Goal: Task Accomplishment & Management: Complete application form

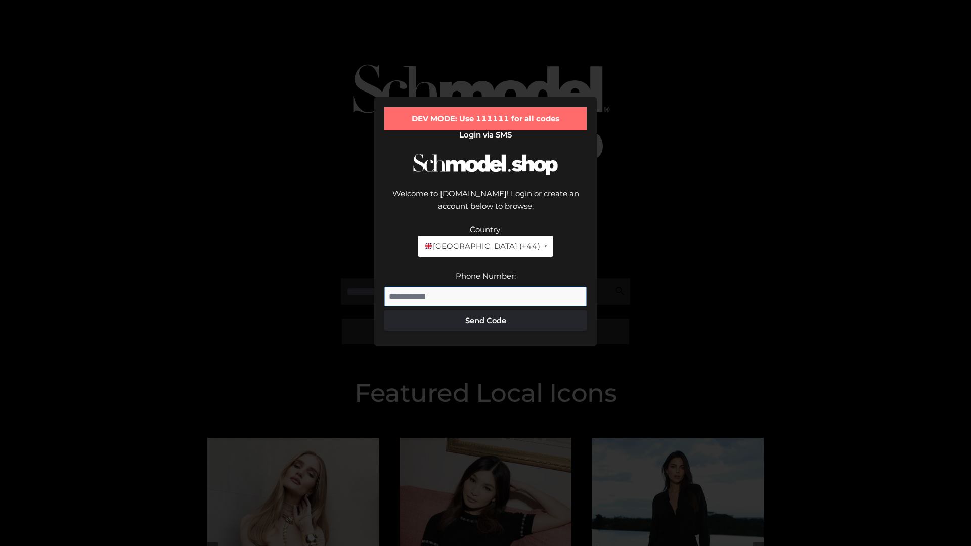
click at [486, 287] on input "Phone Number:" at bounding box center [485, 297] width 202 height 20
type input "**********"
click at [486, 311] on button "Send Code" at bounding box center [485, 321] width 202 height 20
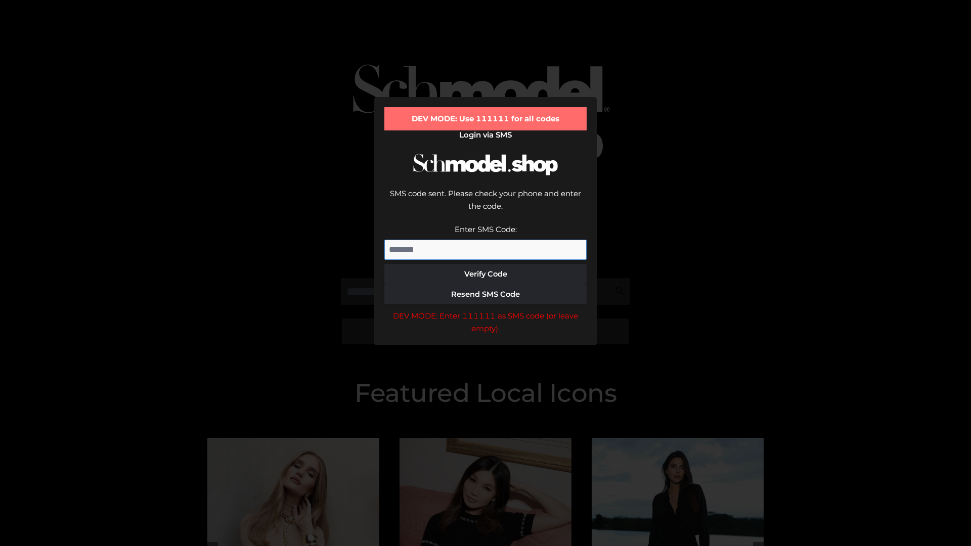
click at [486, 240] on input "Enter SMS Code:" at bounding box center [485, 250] width 202 height 20
type input "******"
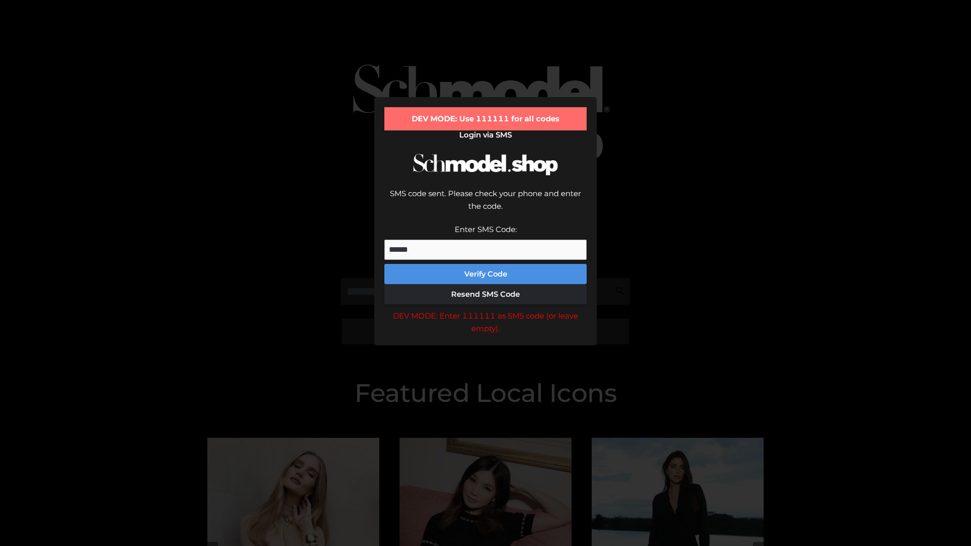
click at [486, 264] on button "Verify Code" at bounding box center [485, 274] width 202 height 20
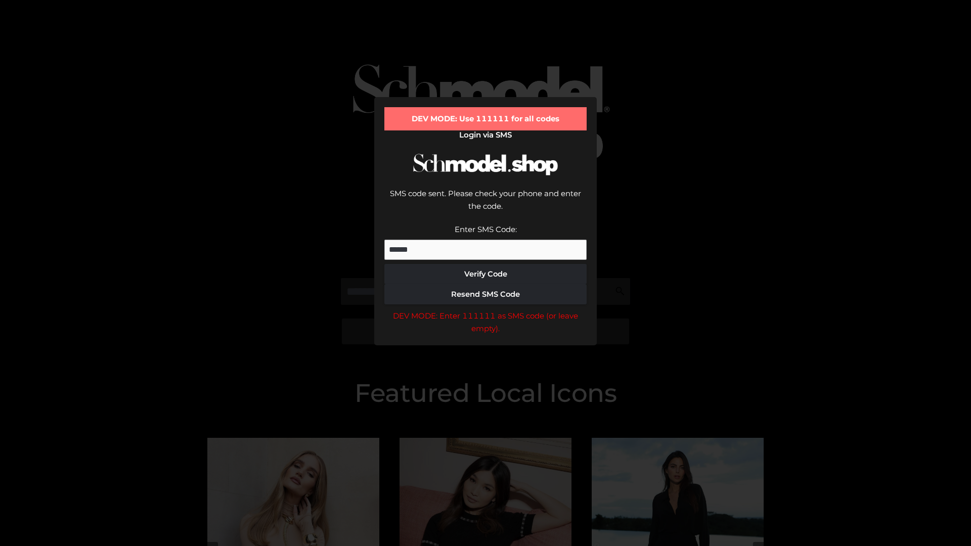
click at [486, 310] on div "DEV MODE: Enter 111111 as SMS code (or leave empty)." at bounding box center [485, 323] width 202 height 26
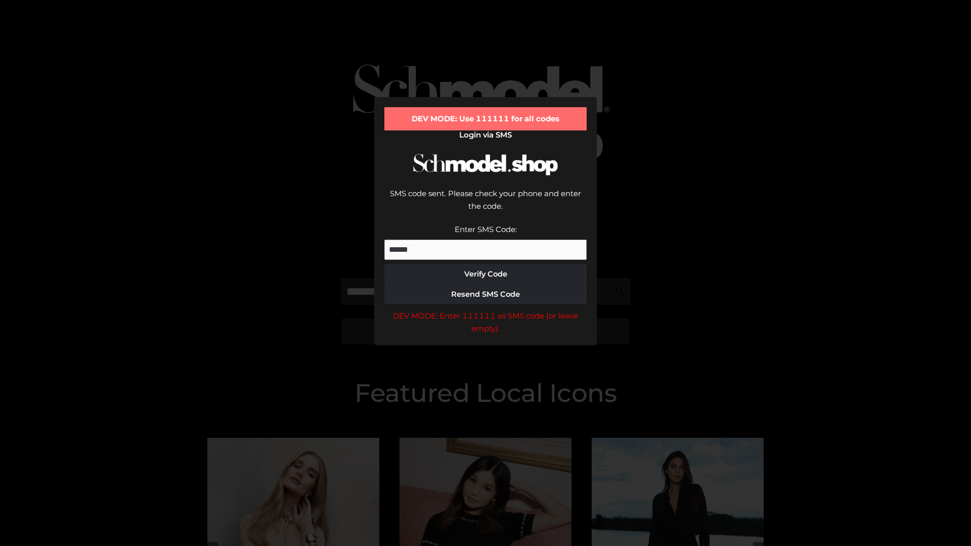
click at [486, 310] on div "DEV MODE: Enter 111111 as SMS code (or leave empty)." at bounding box center [485, 323] width 202 height 26
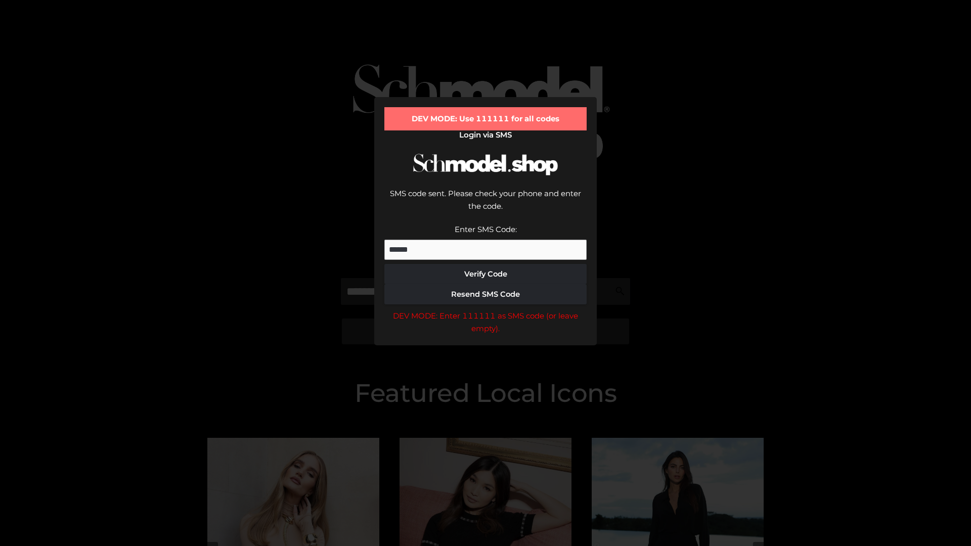
click at [486, 310] on div "DEV MODE: Enter 111111 as SMS code (or leave empty)." at bounding box center [485, 323] width 202 height 26
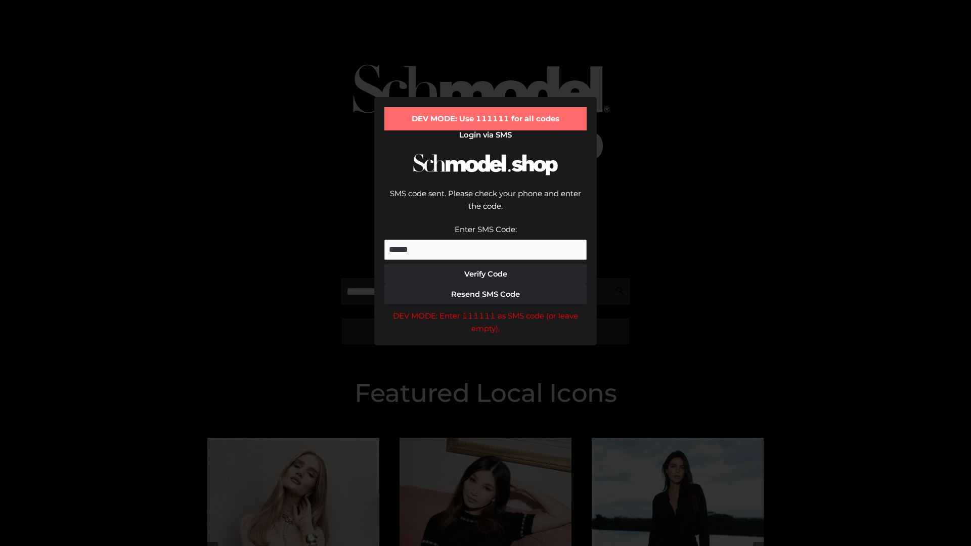
click at [486, 310] on div "DEV MODE: Enter 111111 as SMS code (or leave empty)." at bounding box center [485, 323] width 202 height 26
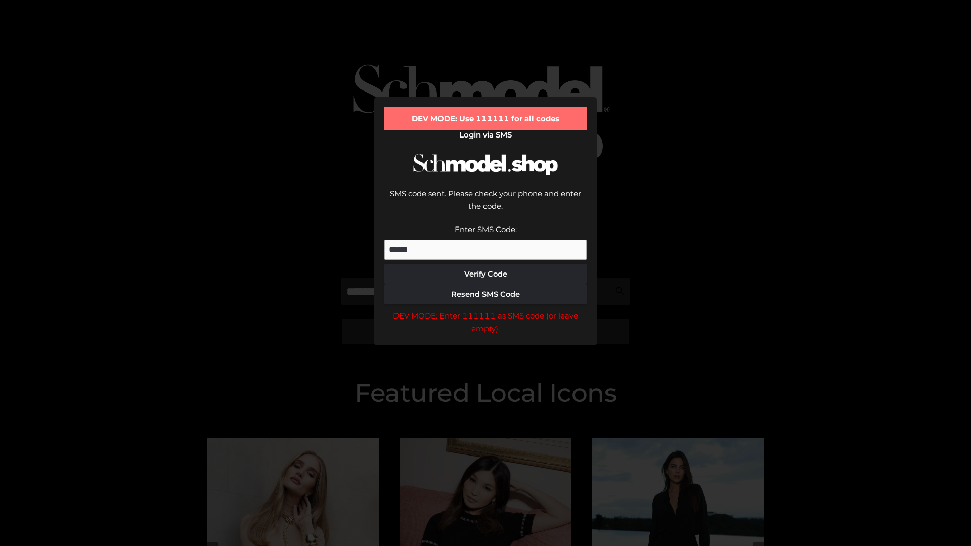
click at [486, 310] on div "DEV MODE: Enter 111111 as SMS code (or leave empty)." at bounding box center [485, 323] width 202 height 26
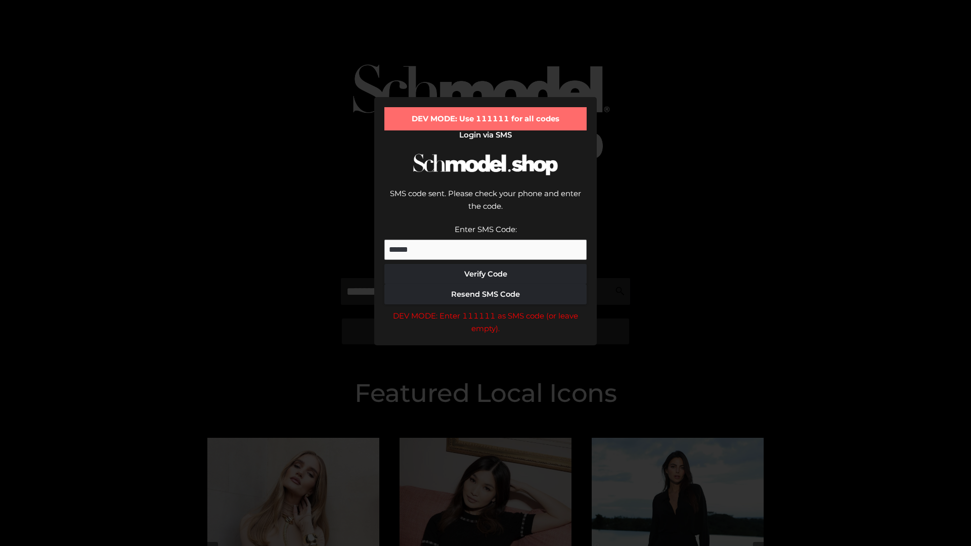
click at [486, 310] on div "DEV MODE: Enter 111111 as SMS code (or leave empty)." at bounding box center [485, 323] width 202 height 26
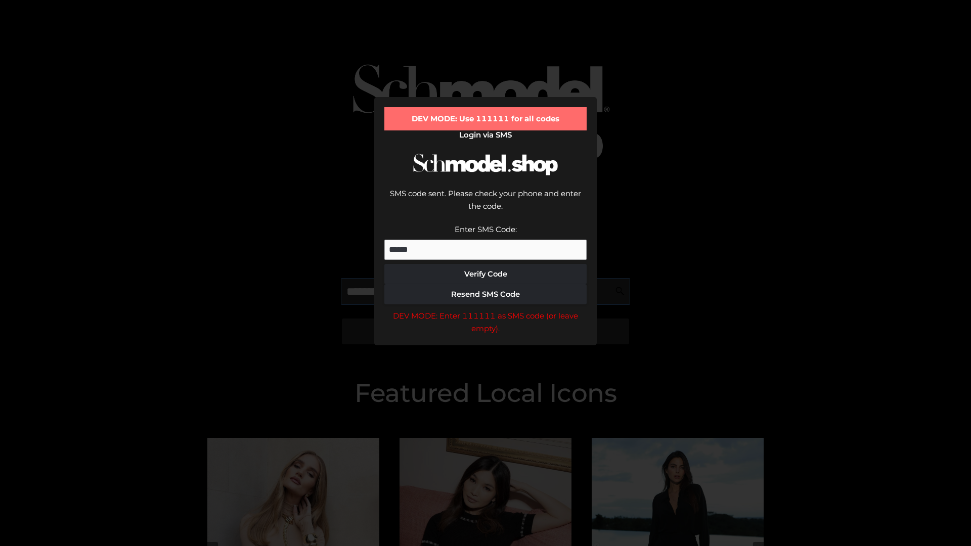
scroll to position [0, 52]
click at [486, 310] on div "DEV MODE: Enter 111111 as SMS code (or leave empty)." at bounding box center [485, 323] width 202 height 26
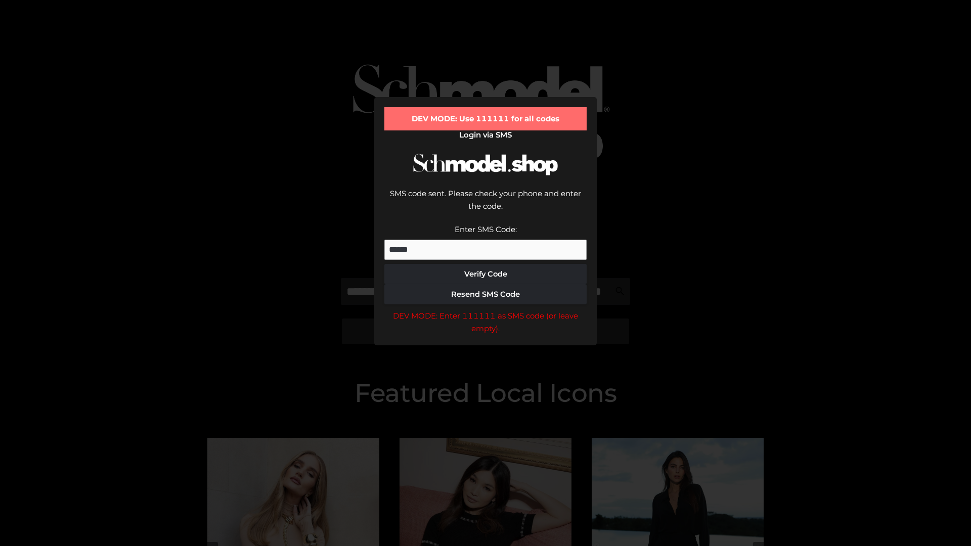
click at [486, 310] on div "DEV MODE: Enter 111111 as SMS code (or leave empty)." at bounding box center [485, 323] width 202 height 26
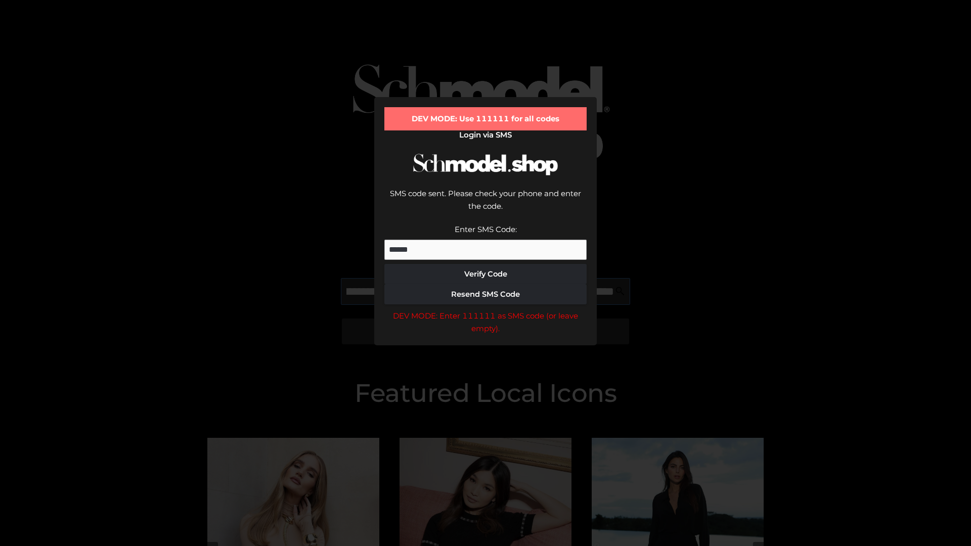
scroll to position [0, 110]
click at [486, 310] on div "DEV MODE: Enter 111111 as SMS code (or leave empty)." at bounding box center [485, 323] width 202 height 26
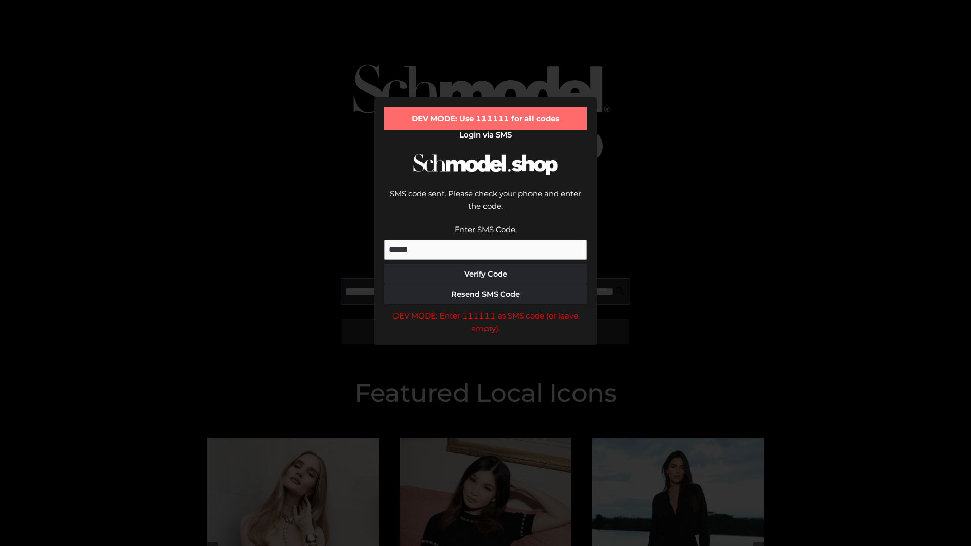
type input "**********"
